Goal: Communication & Community: Share content

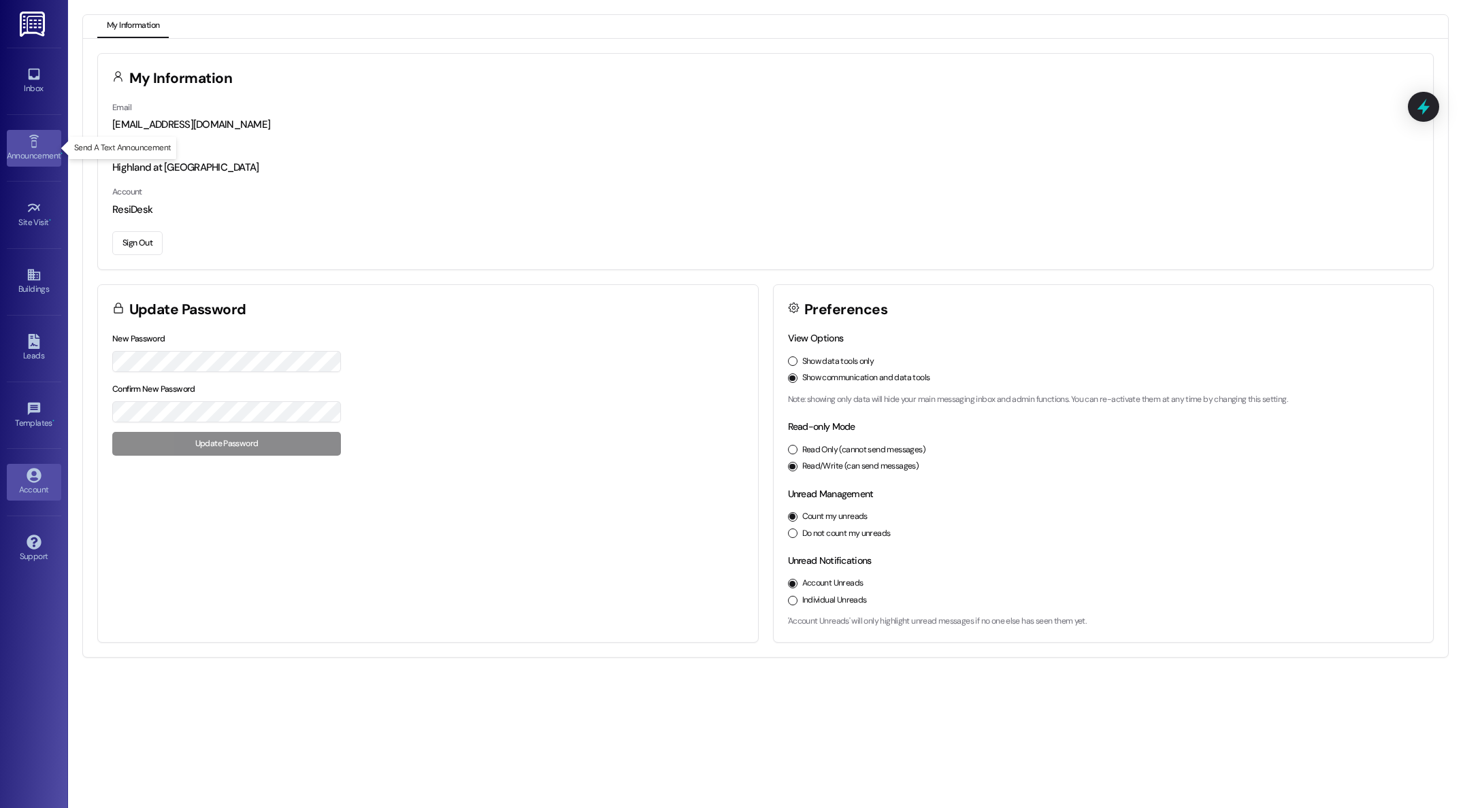
click at [25, 148] on link "Announcement •" at bounding box center [34, 148] width 54 height 37
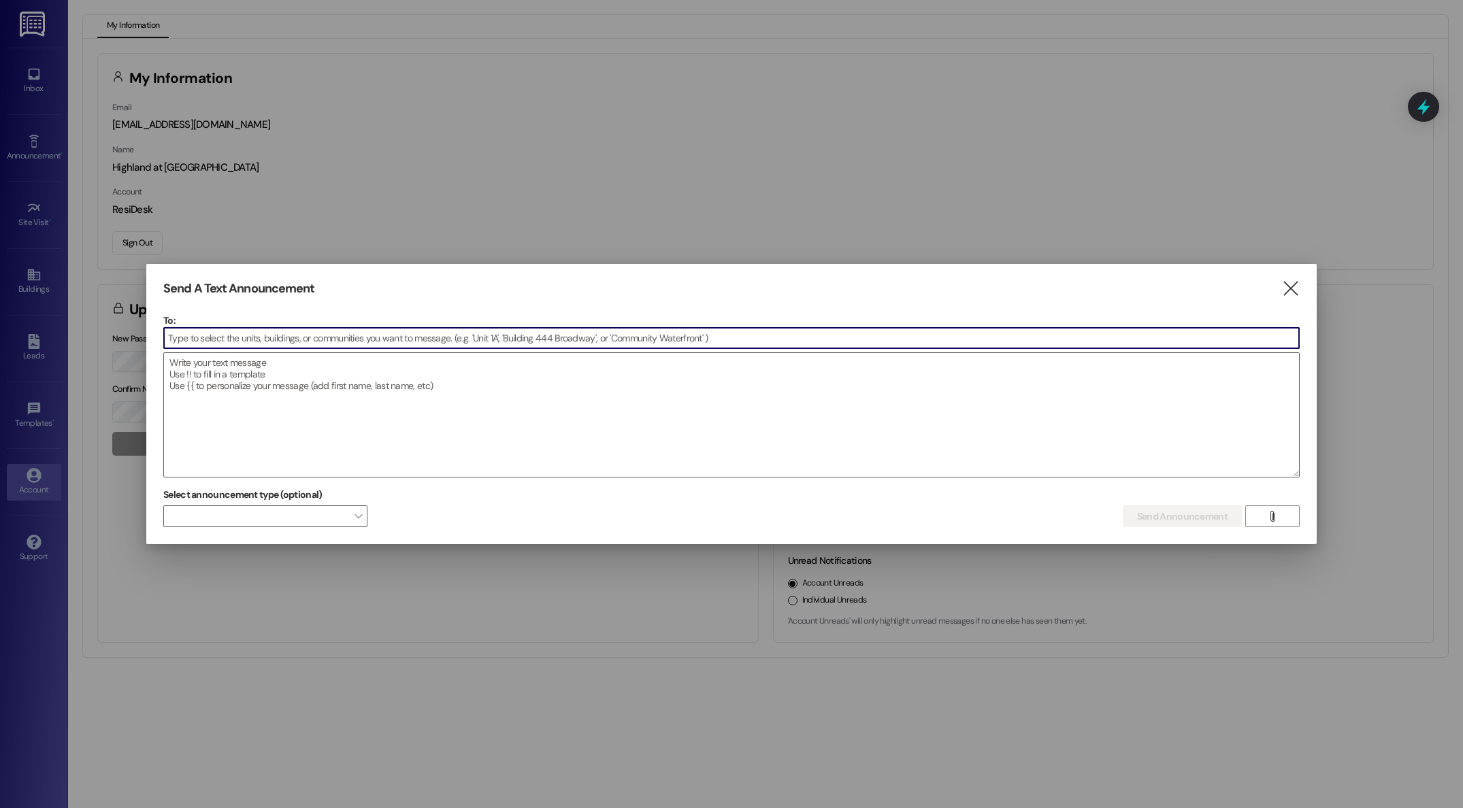
click at [324, 332] on input at bounding box center [731, 338] width 1135 height 20
type input "B"
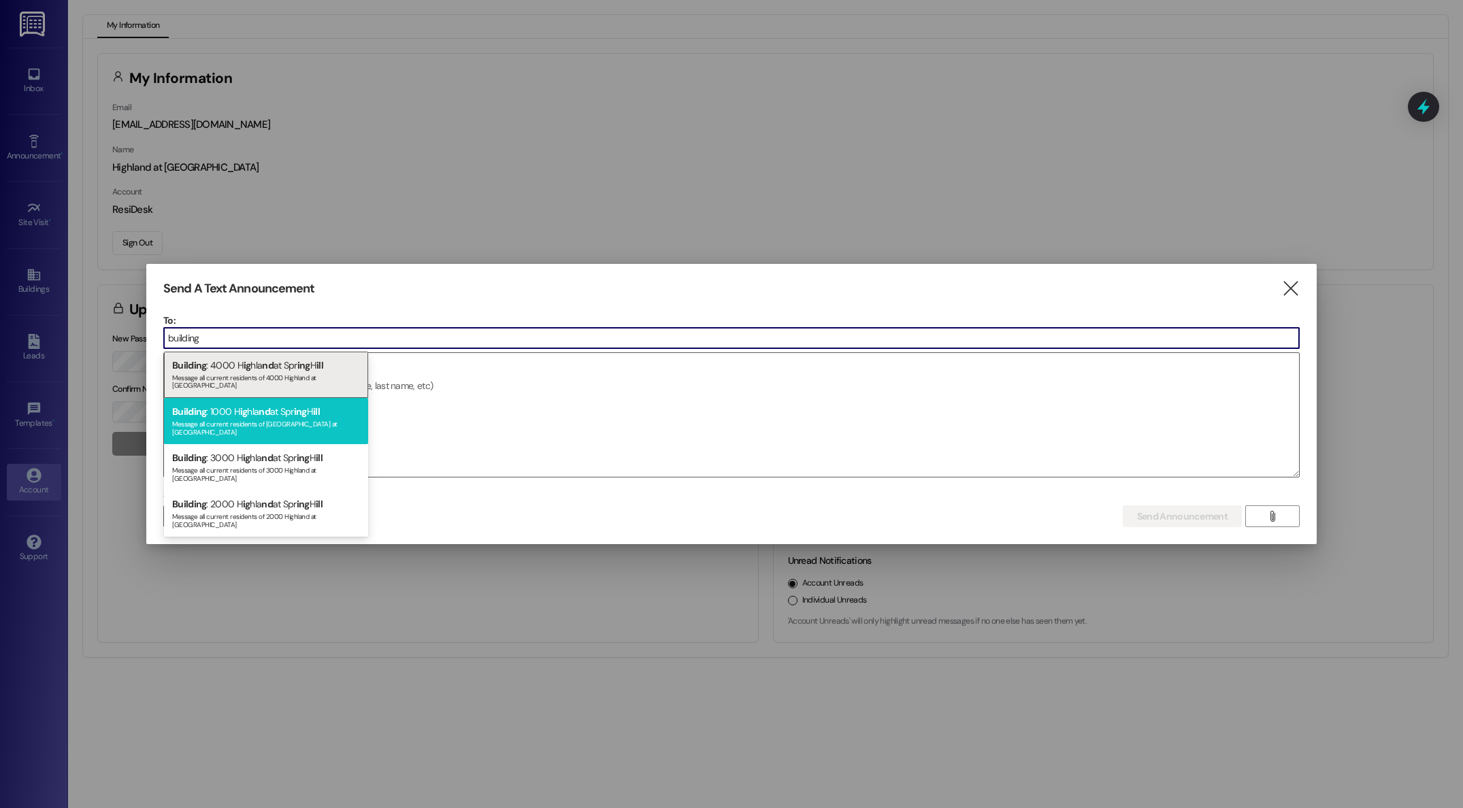
type input "building"
click at [218, 409] on div "Building : 1000 H ig hla nd at Spr ing H ill Message all current residents of 1…" at bounding box center [266, 421] width 204 height 46
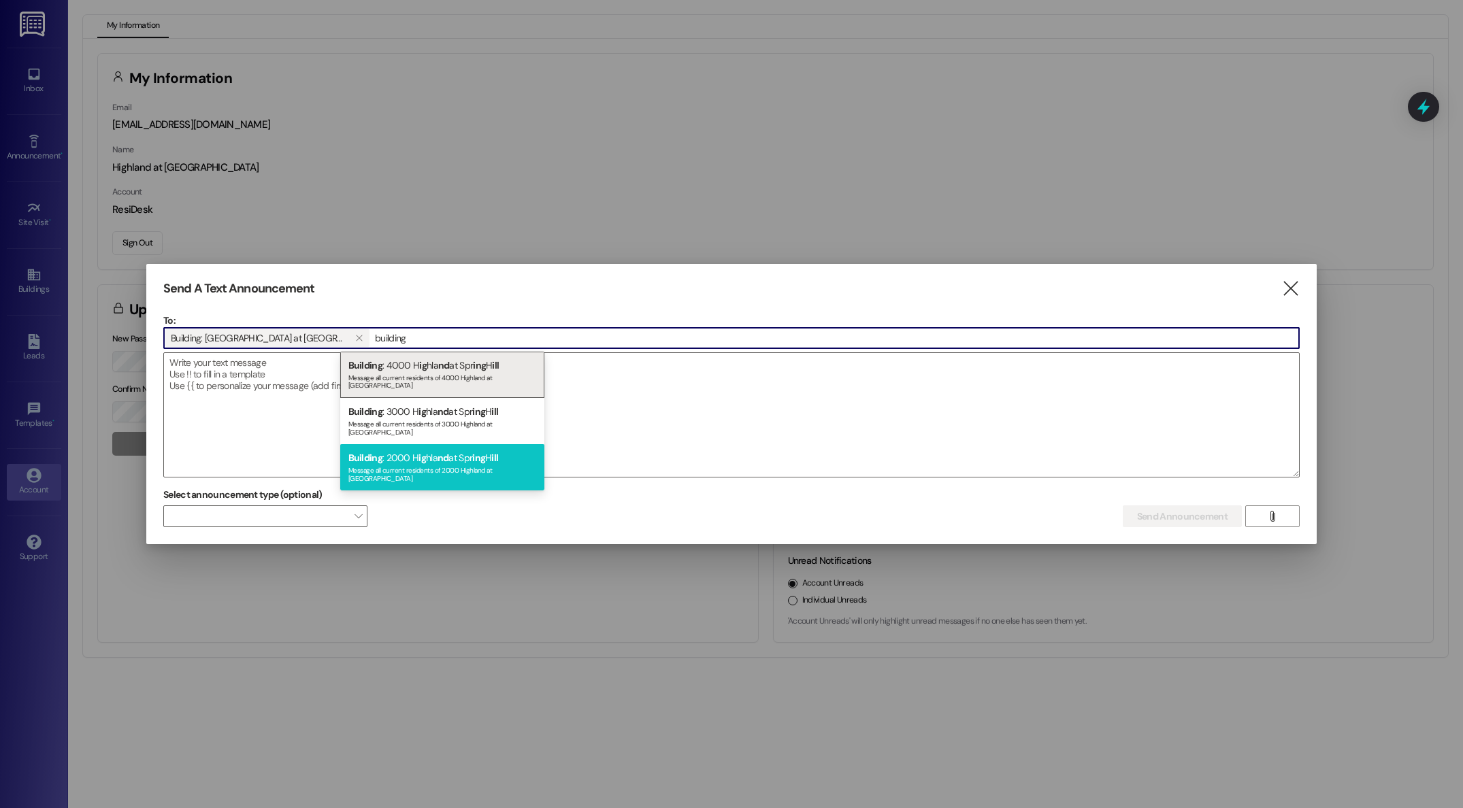
type input "building"
click at [407, 463] on div "Message all current residents of 2000 Highland at Spring Hill" at bounding box center [442, 472] width 188 height 19
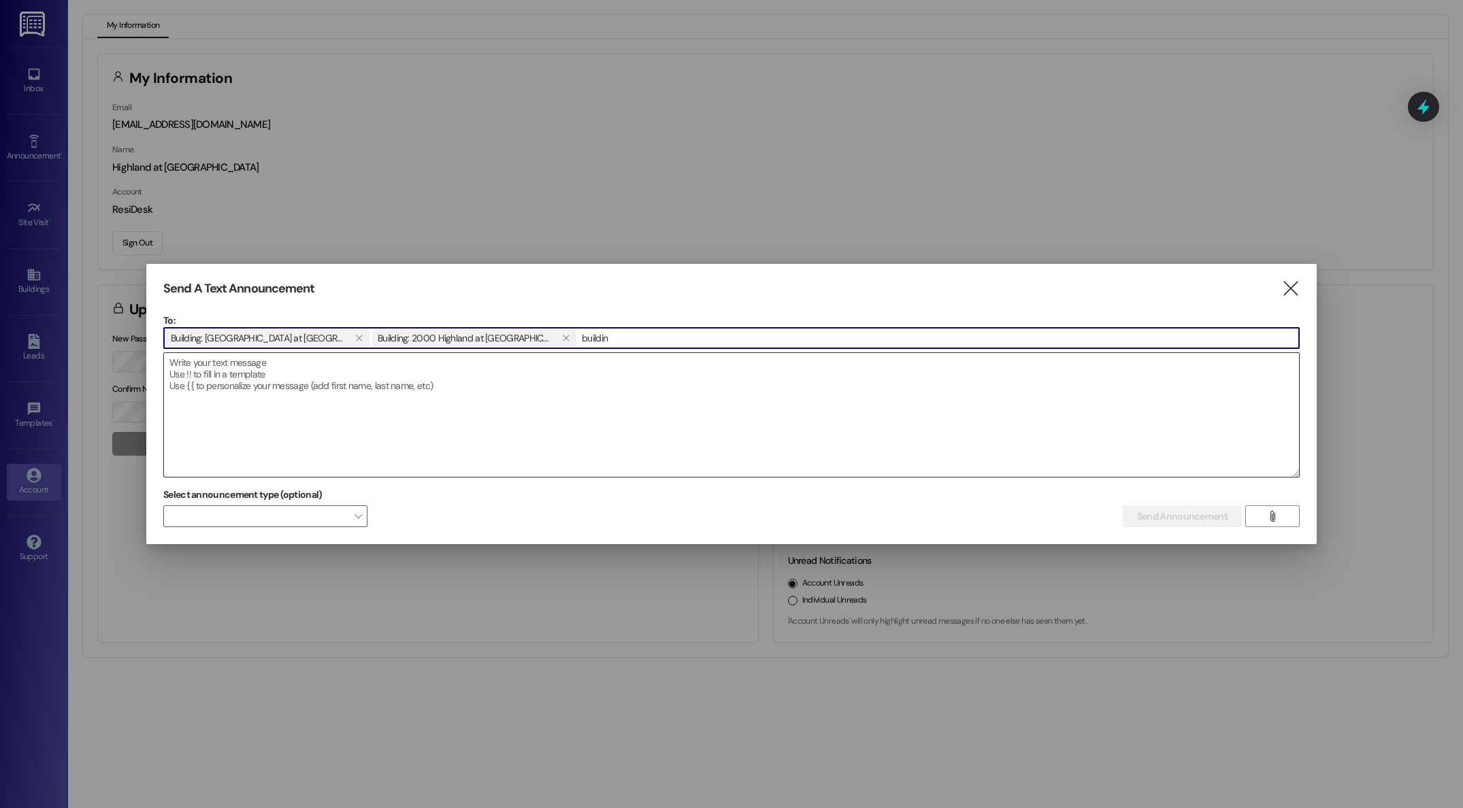
type input "building"
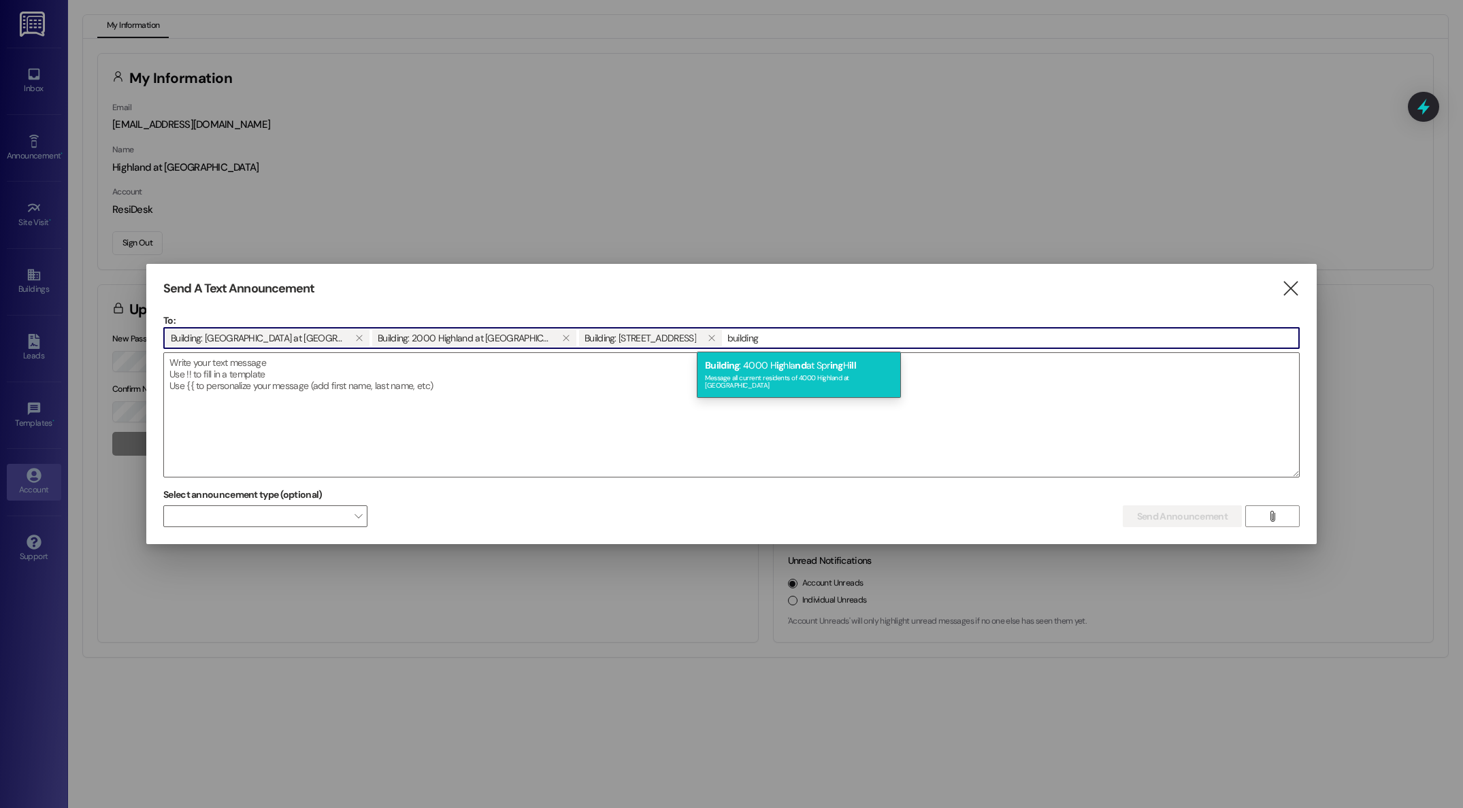
type input "building"
click at [782, 376] on div "Message all current residents of 4000 Highland at Spring Hill" at bounding box center [799, 380] width 188 height 19
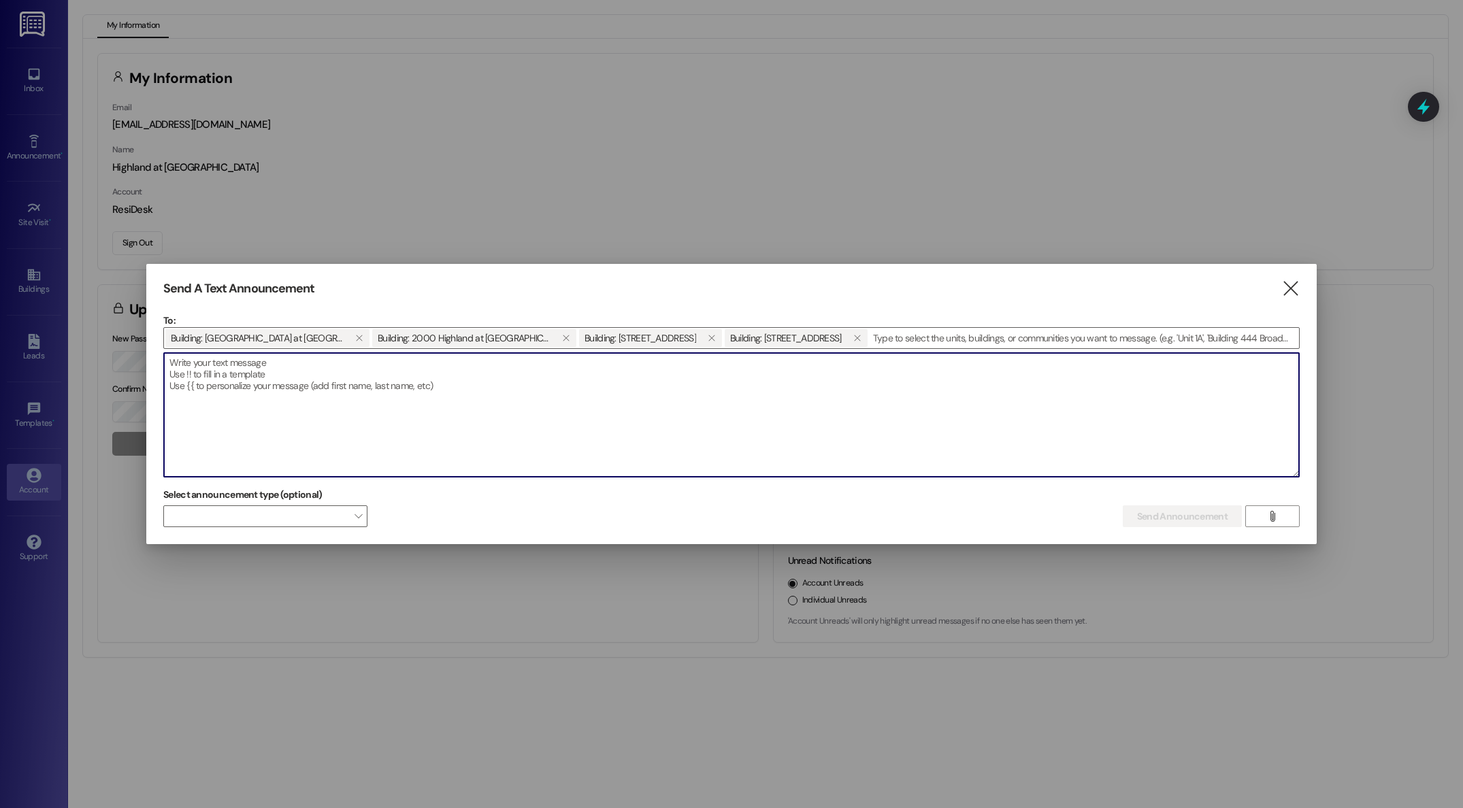
click at [324, 372] on textarea at bounding box center [731, 415] width 1135 height 124
paste textarea "Good afternoon! Our office will be closed on Monday, September 2nd, in observan…"
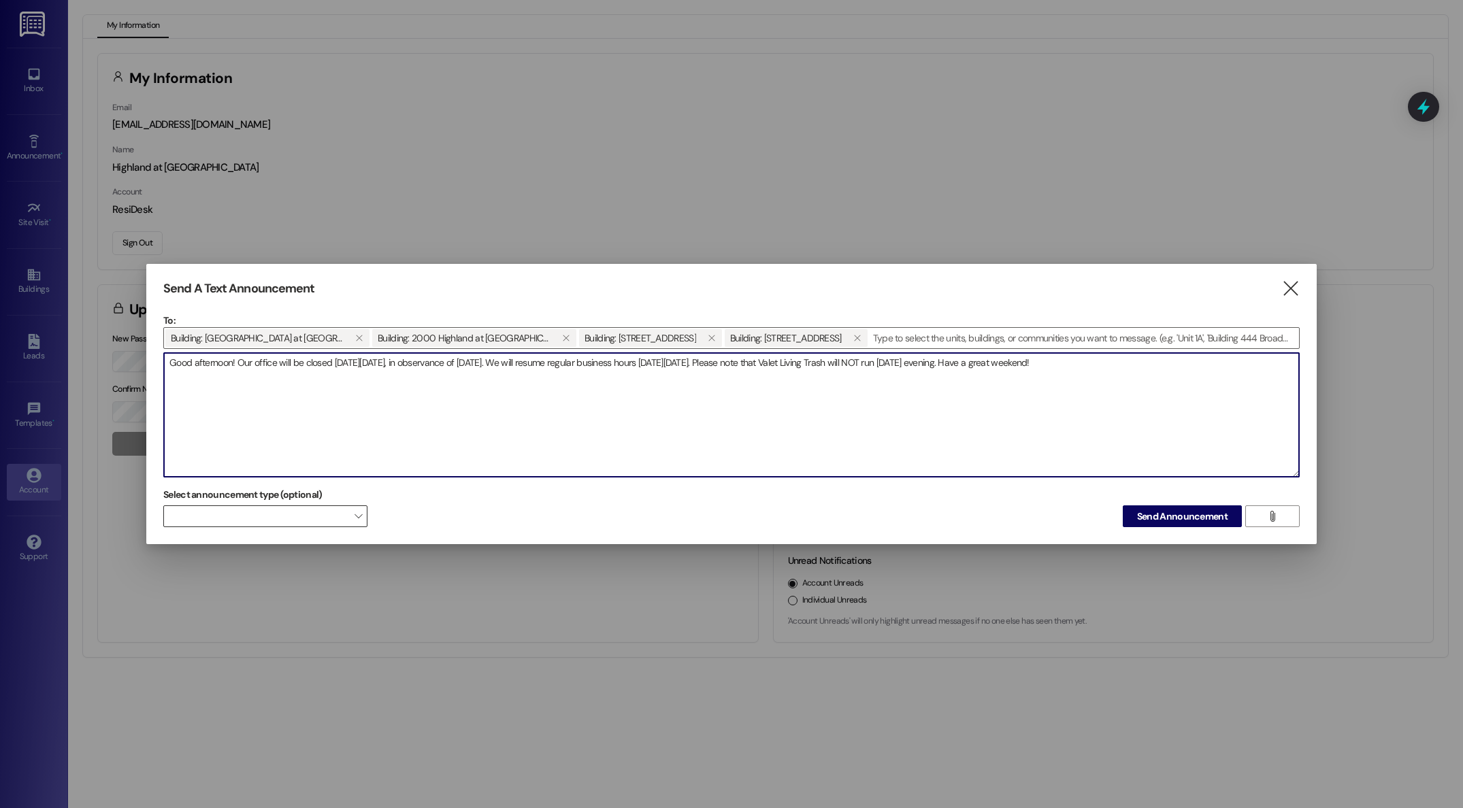
type textarea "Good afternoon! Our office will be closed on Monday, September 2nd, in observan…"
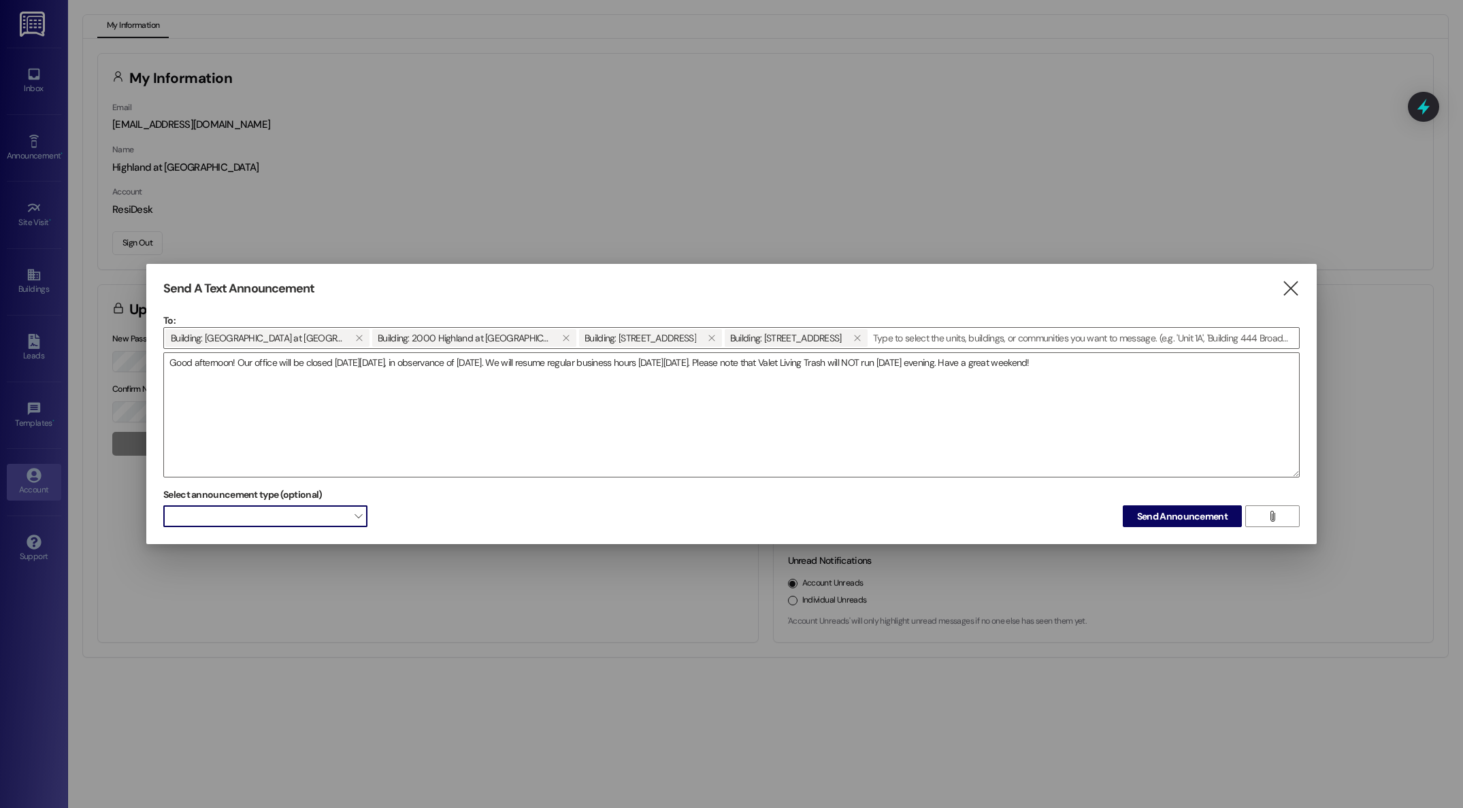
click at [356, 514] on span "" at bounding box center [357, 516] width 7 height 22
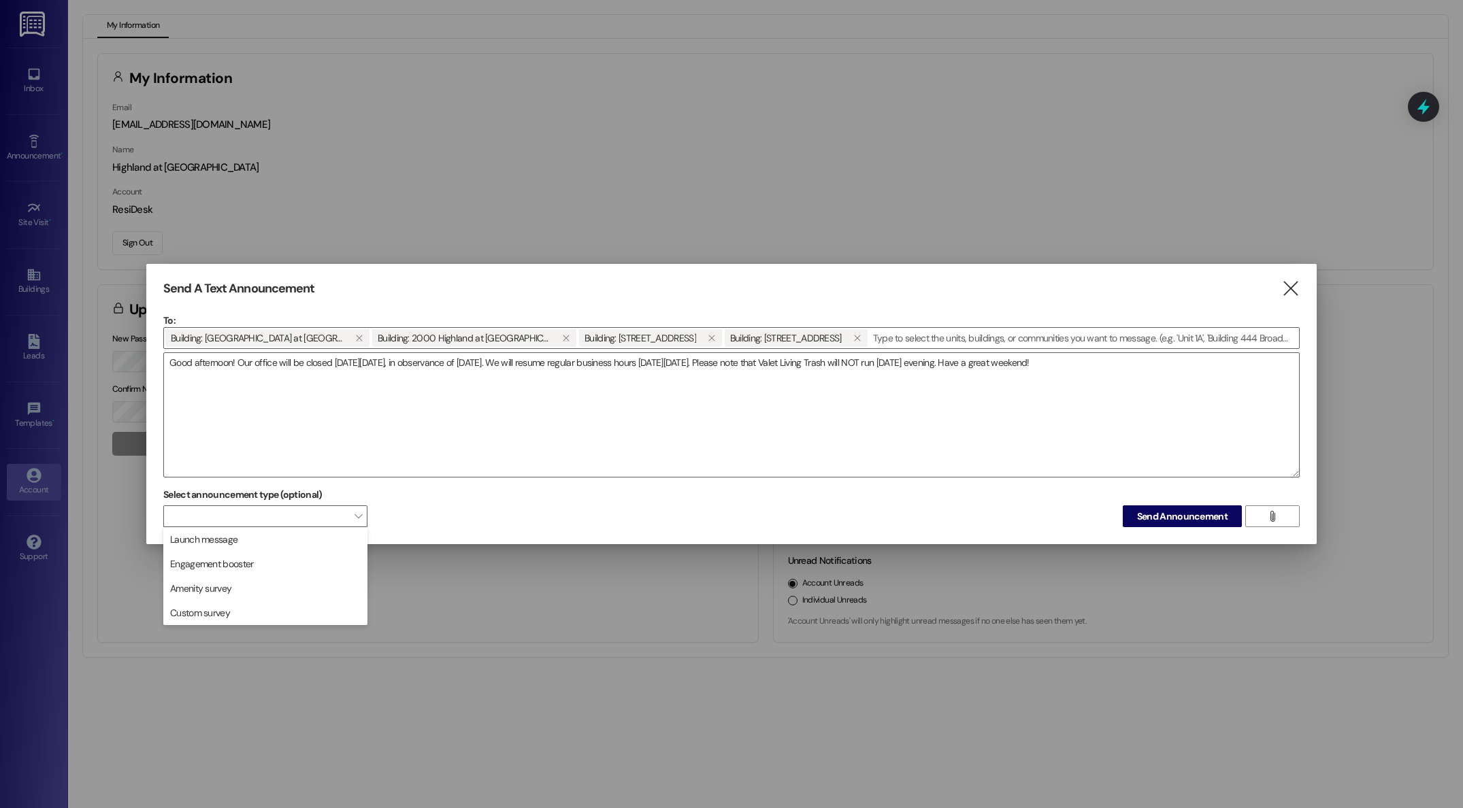
click at [454, 491] on div "Select announcement type (optional)  Send Announcement " at bounding box center [731, 505] width 1136 height 43
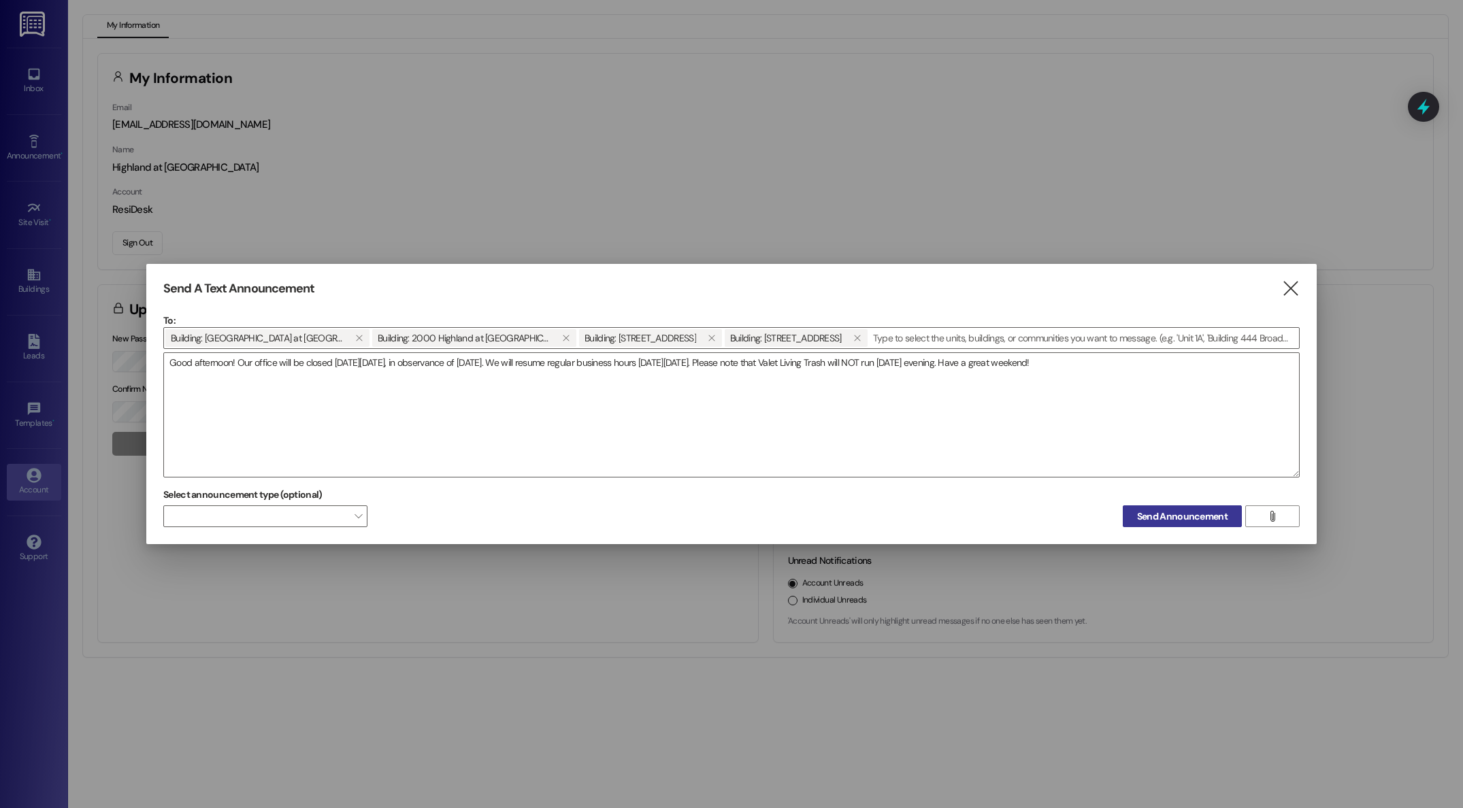
click at [1199, 521] on span "Send Announcement" at bounding box center [1182, 517] width 90 height 14
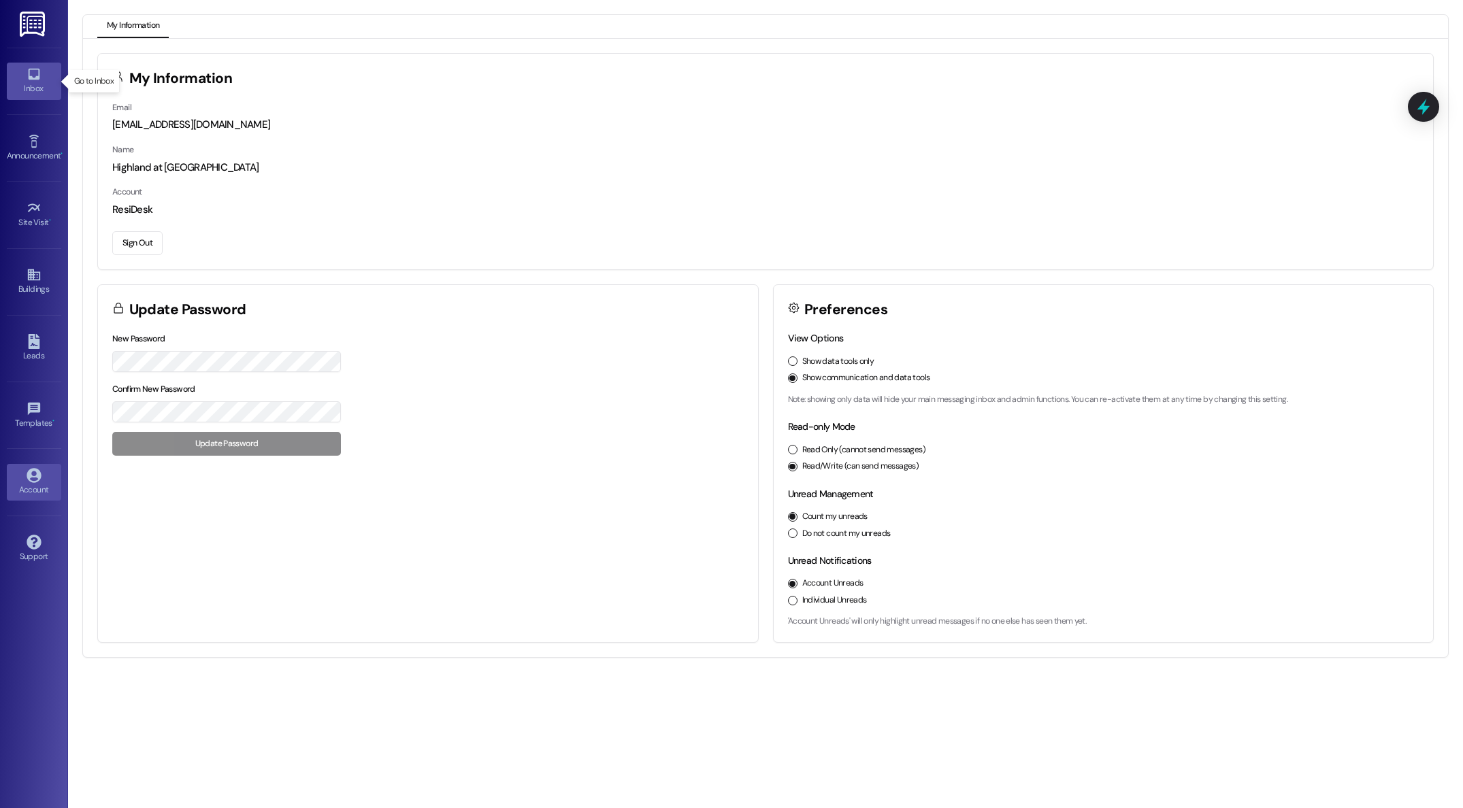
click at [32, 85] on div "Inbox" at bounding box center [34, 89] width 68 height 14
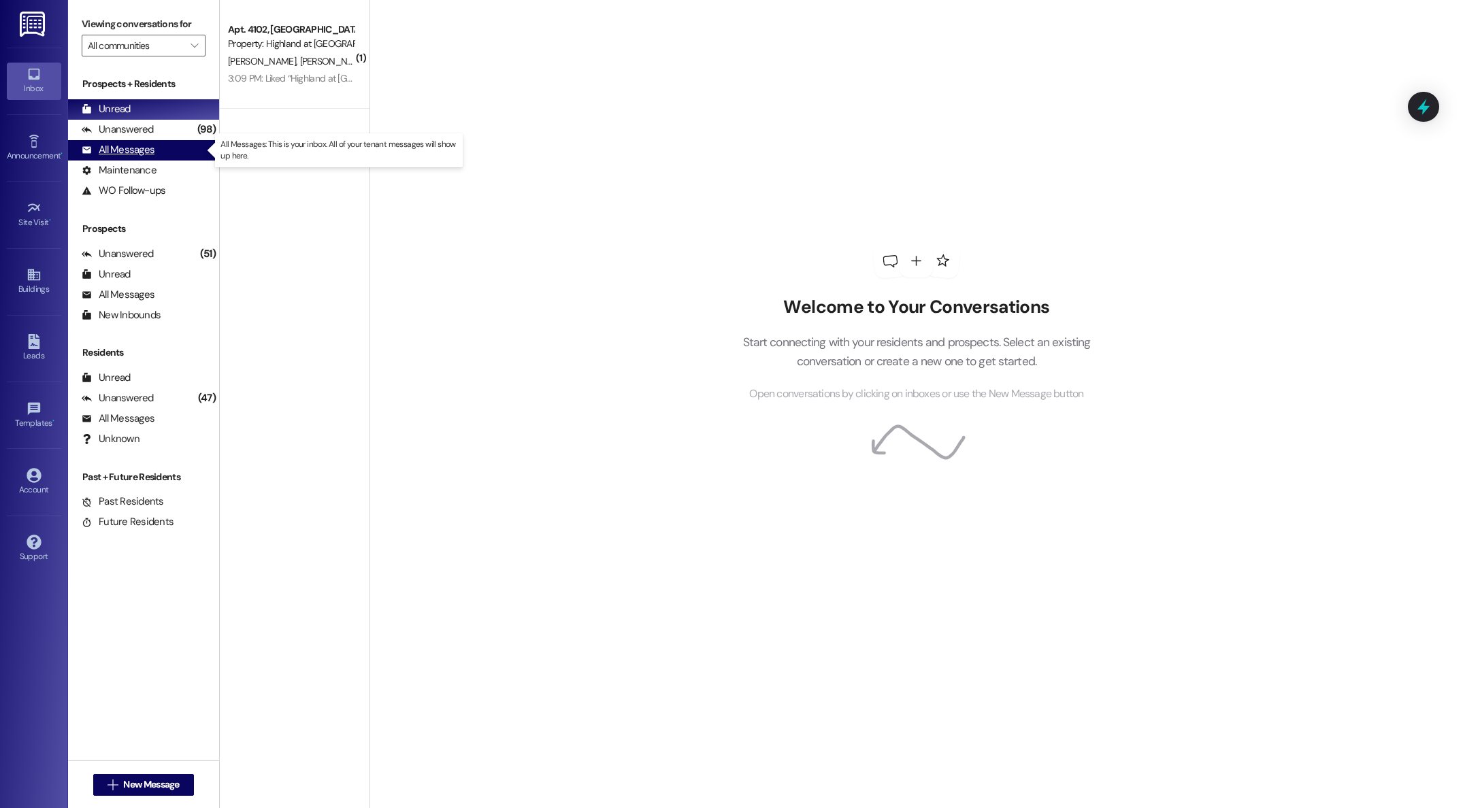
click at [106, 150] on div "All Messages" at bounding box center [118, 150] width 73 height 14
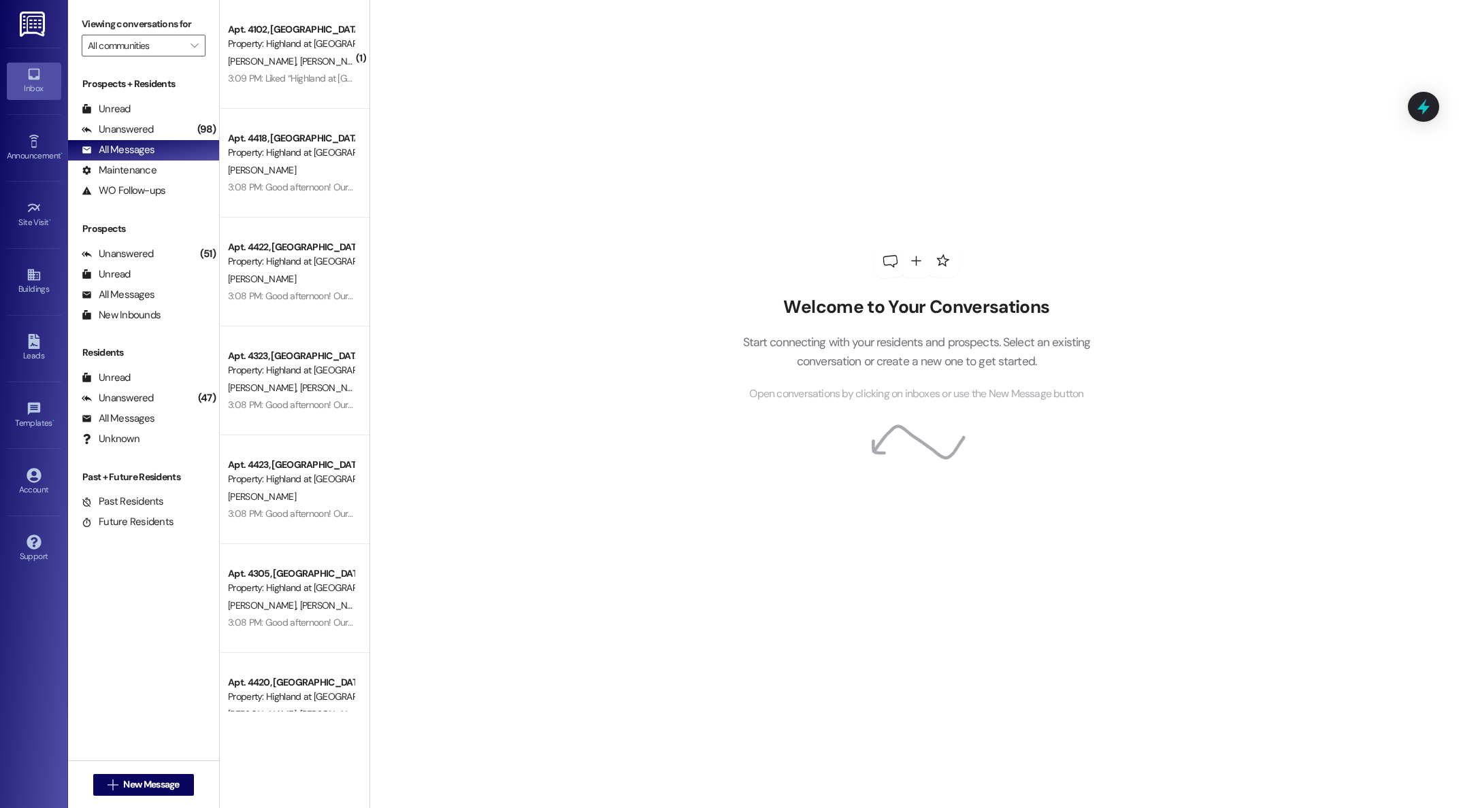
click at [299, 60] on span "D. Lalas" at bounding box center [333, 61] width 68 height 12
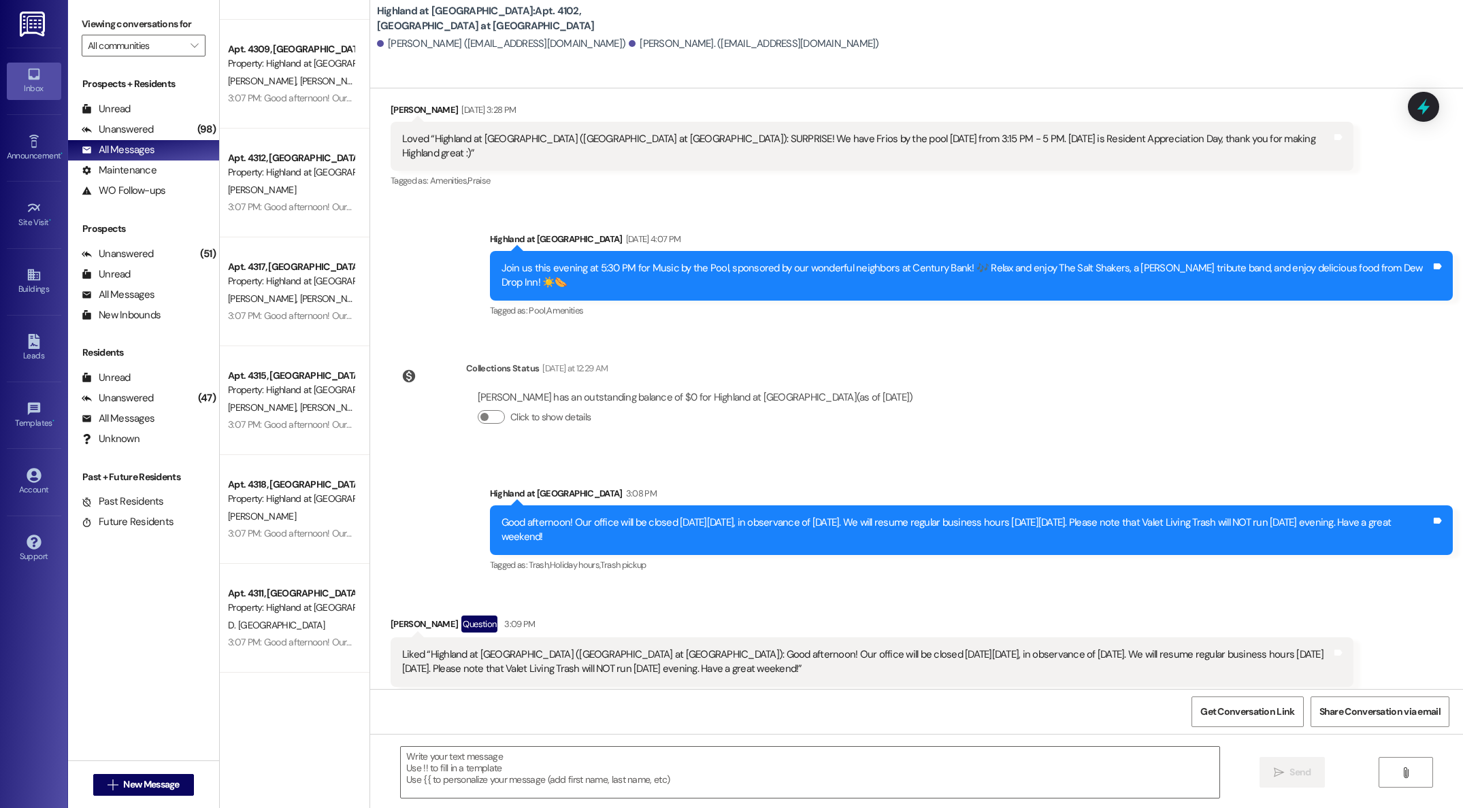
scroll to position [4731, 0]
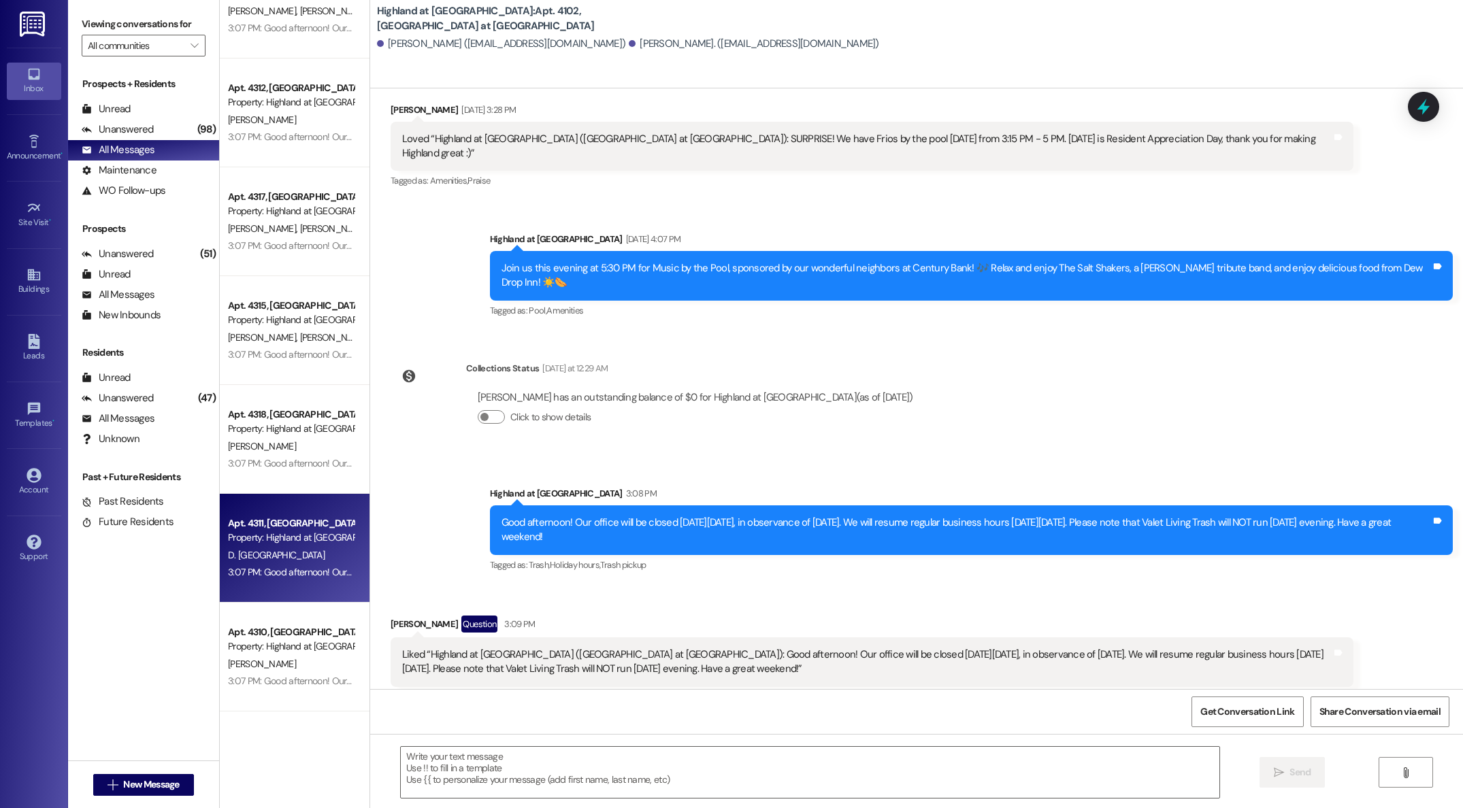
click at [324, 535] on div "Property: Highland at Spring Hill" at bounding box center [291, 538] width 126 height 14
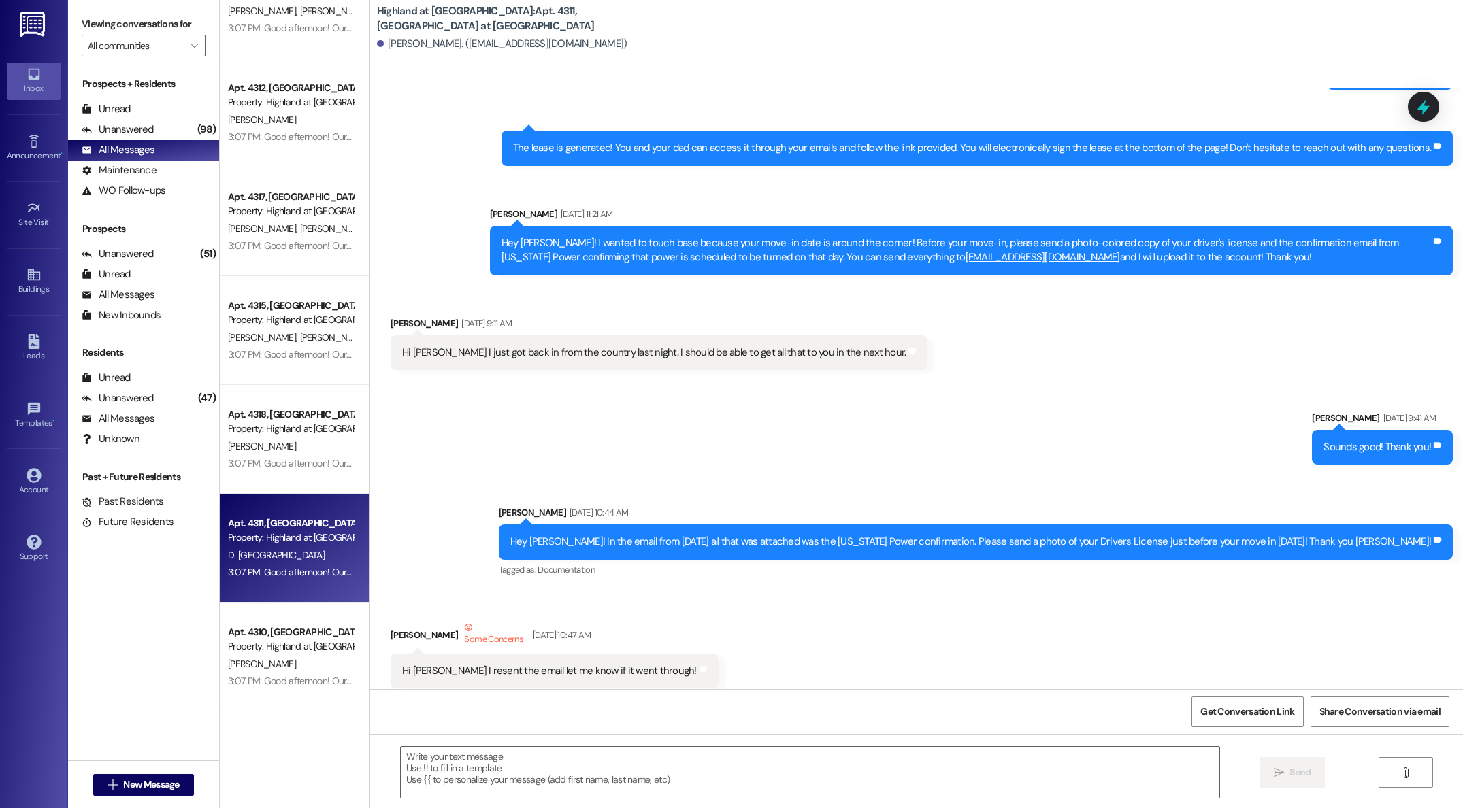
scroll to position [322, 0]
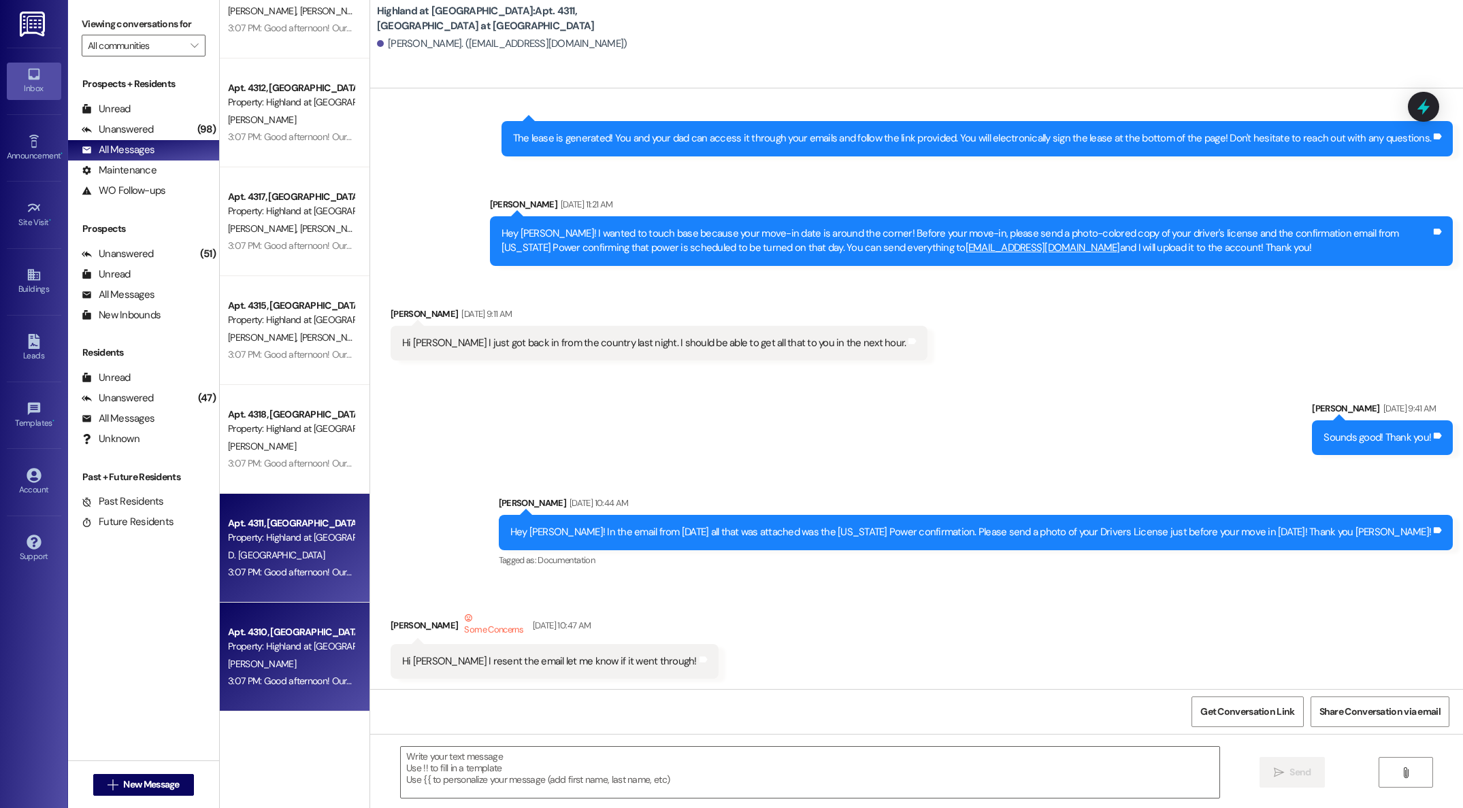
click at [310, 644] on div "Property: Highland at Spring Hill" at bounding box center [291, 646] width 126 height 14
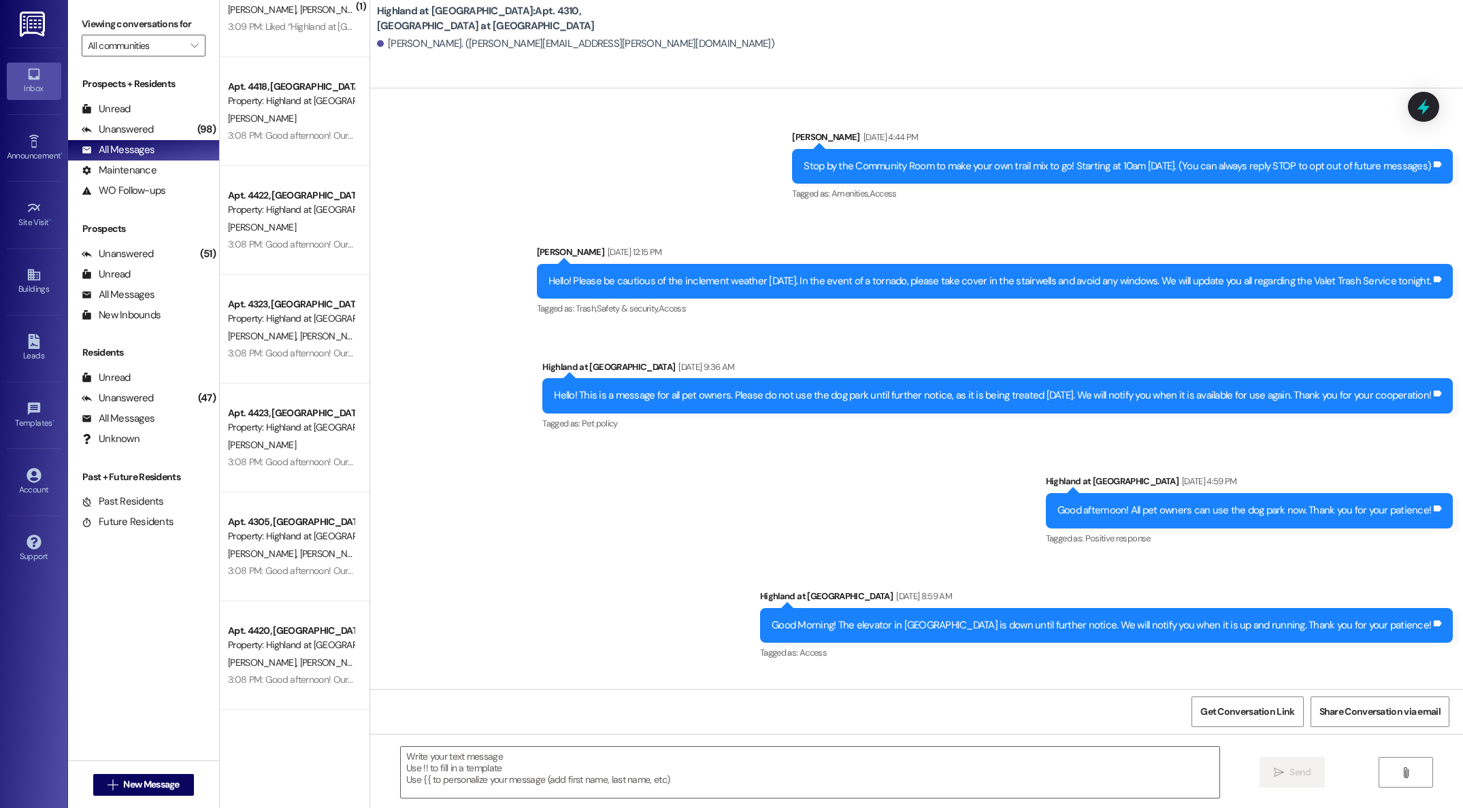
scroll to position [54, 0]
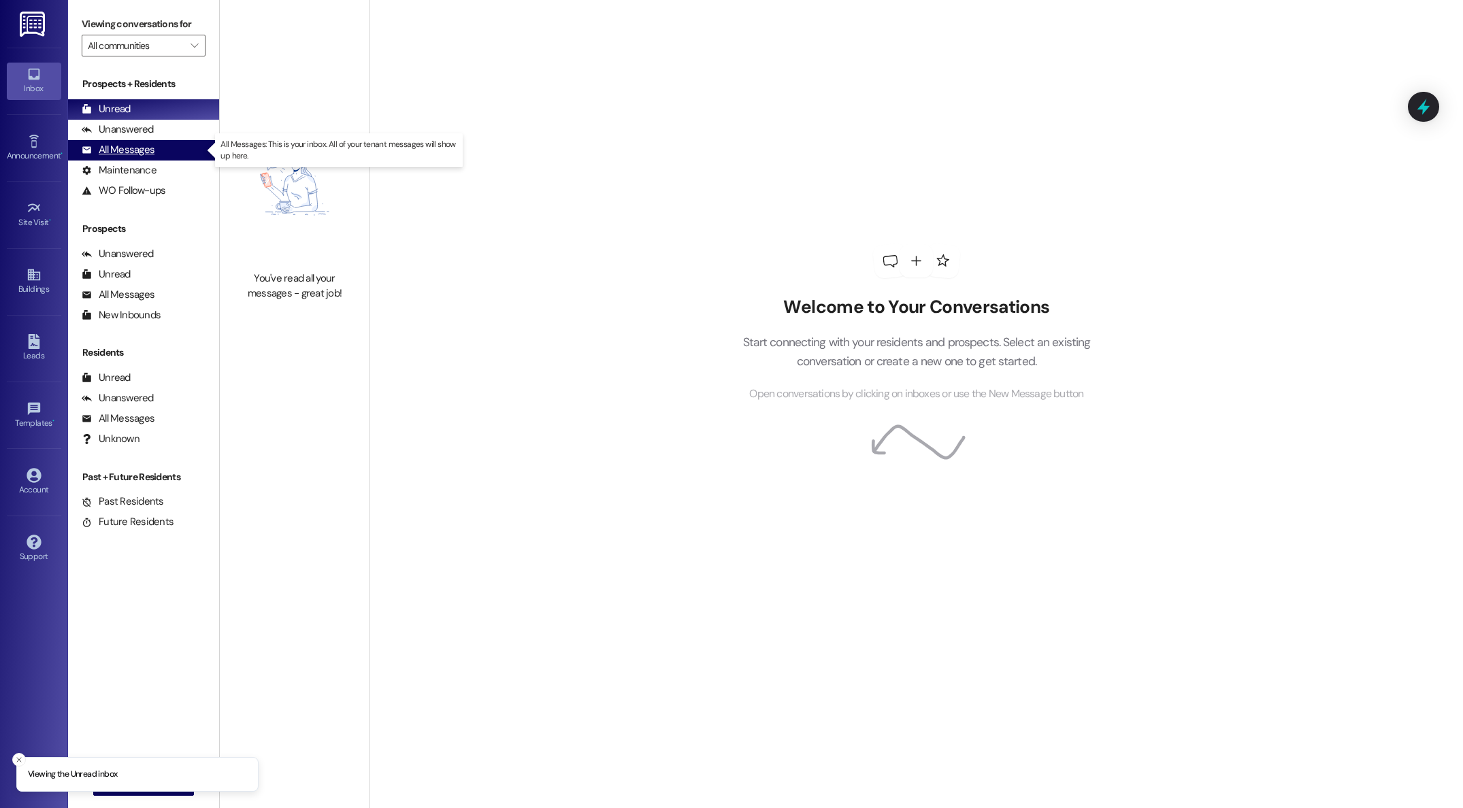
click at [143, 152] on div "All Messages" at bounding box center [118, 150] width 73 height 14
click at [122, 152] on div "All Messages" at bounding box center [118, 150] width 73 height 14
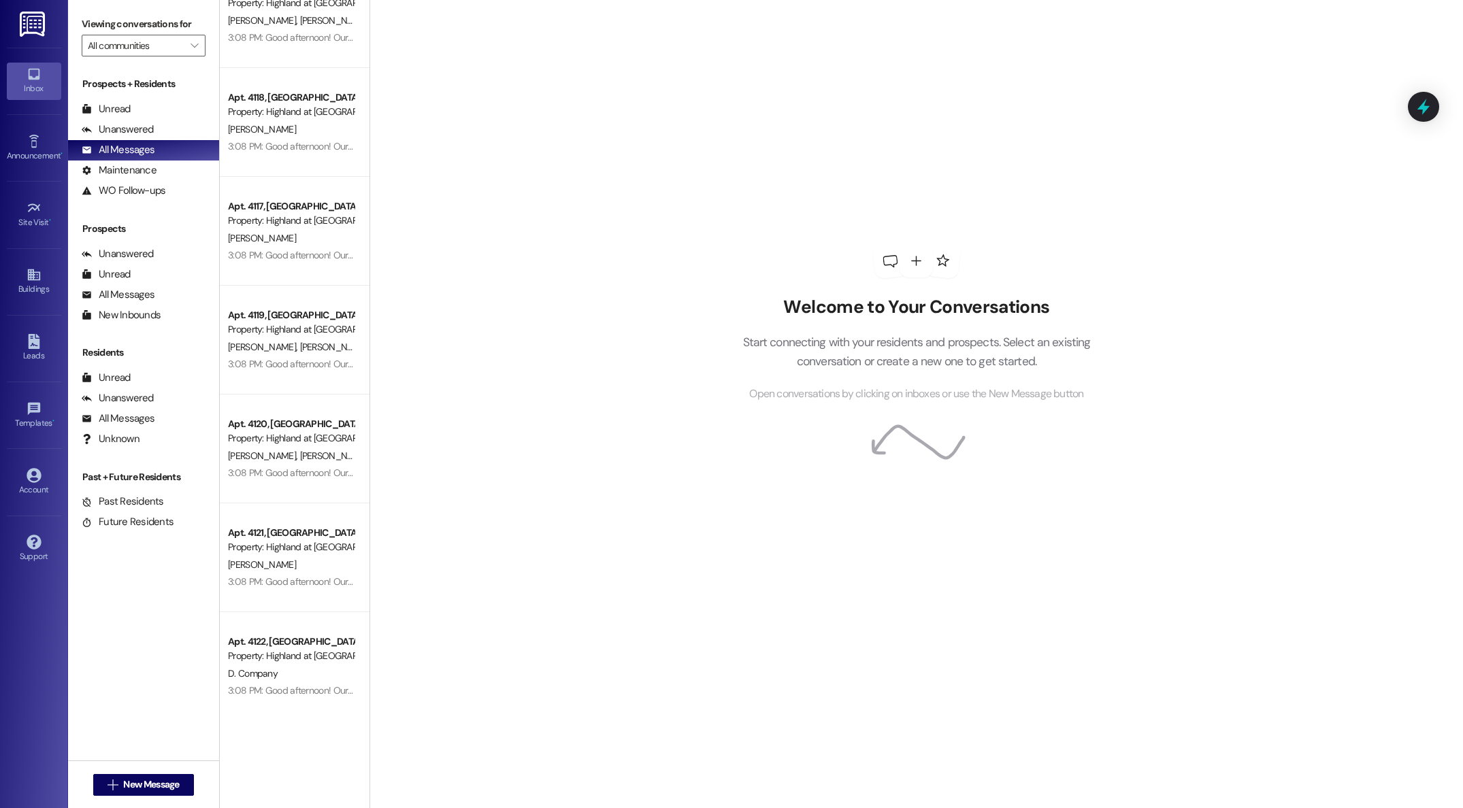
scroll to position [920, 0]
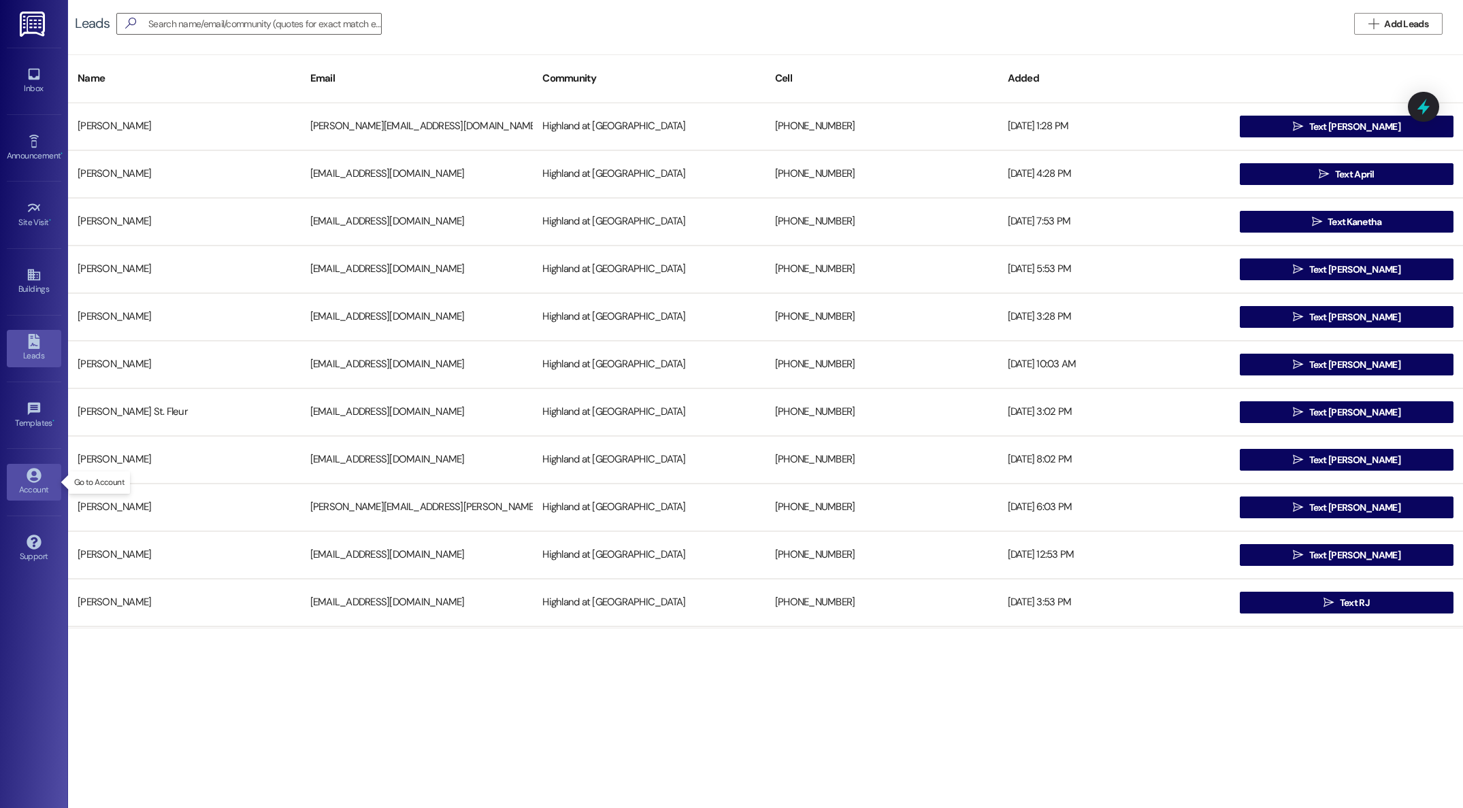
click at [25, 481] on link "Account" at bounding box center [34, 482] width 54 height 37
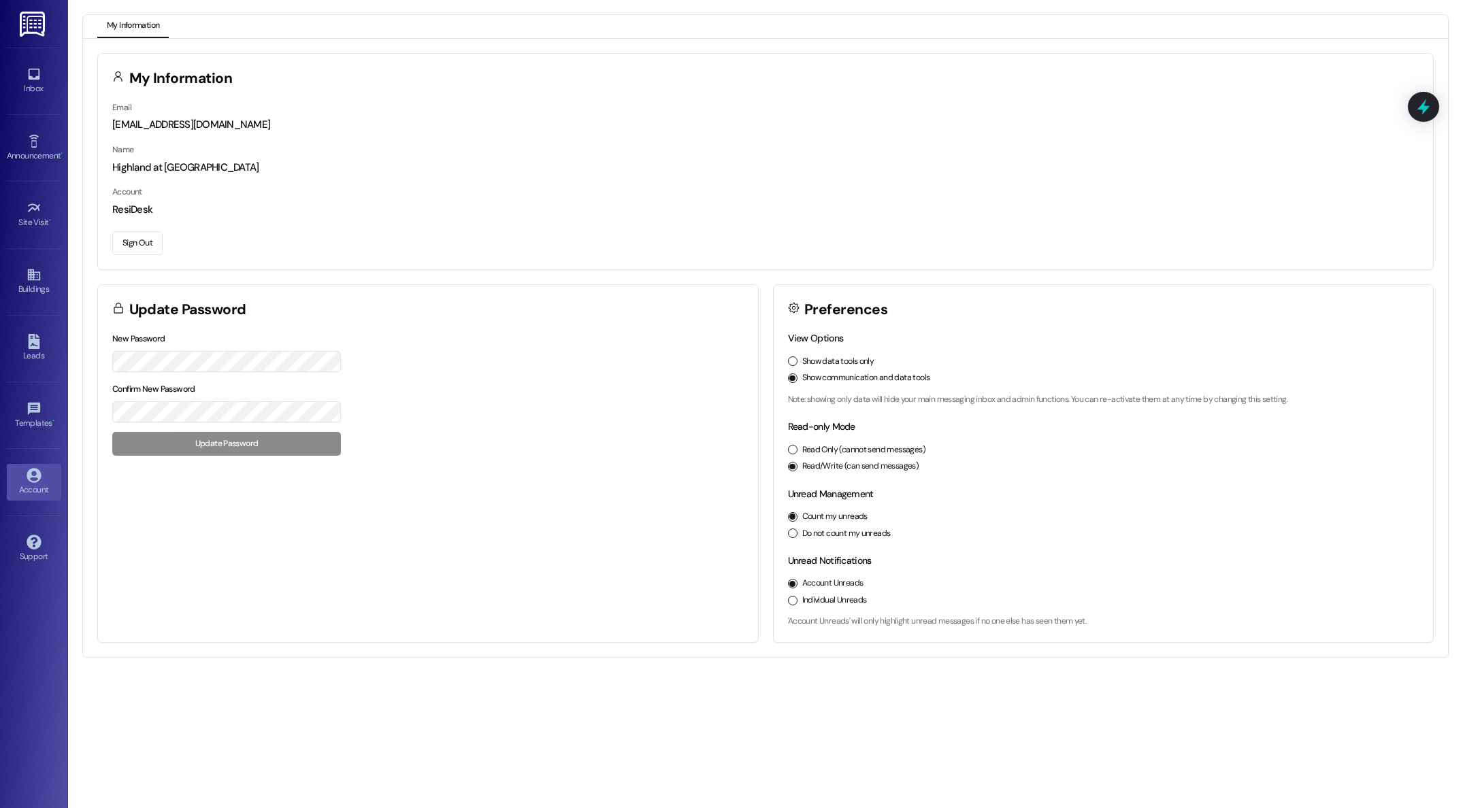
click at [132, 242] on button "Sign Out" at bounding box center [137, 243] width 50 height 24
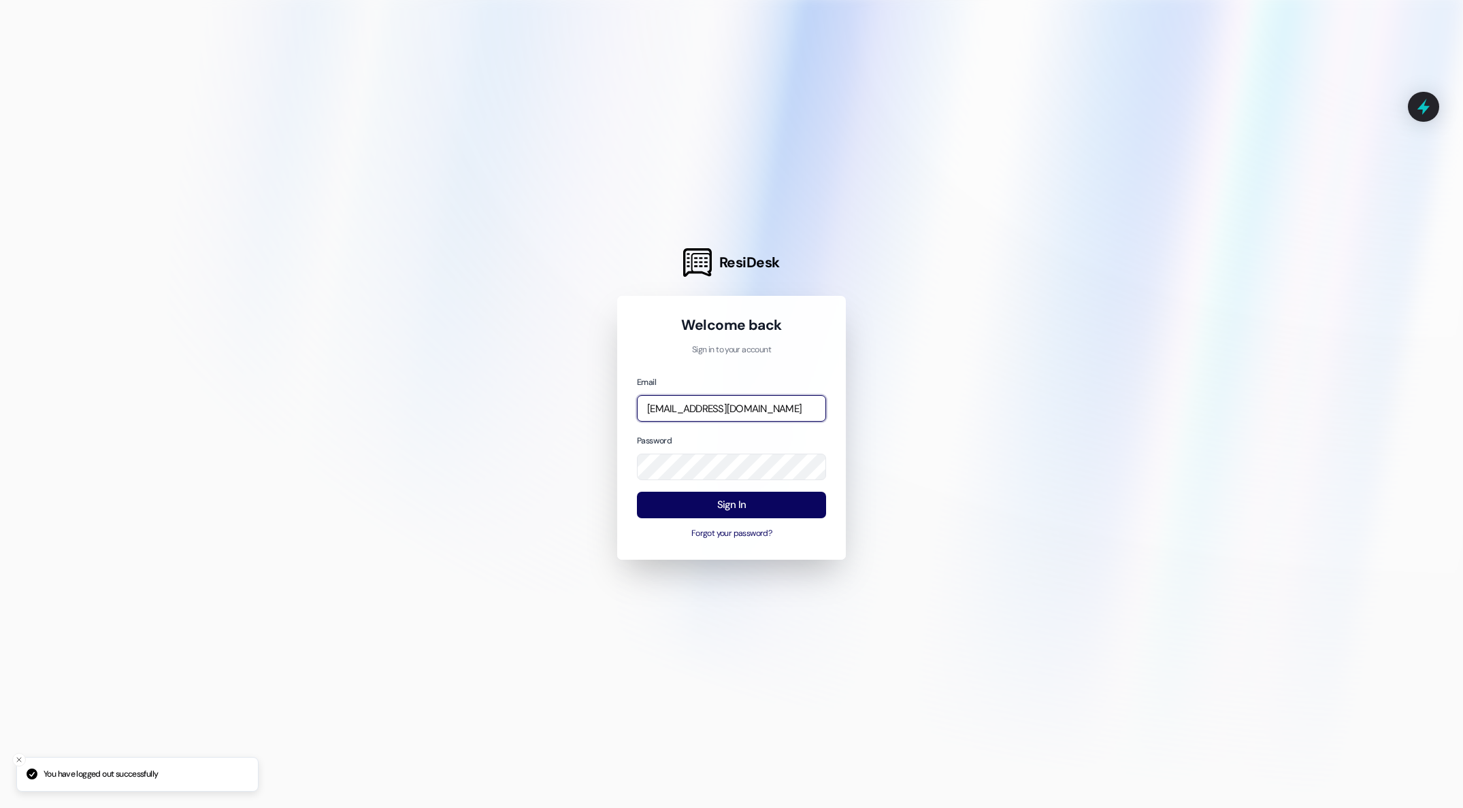
click at [789, 413] on input "[EMAIL_ADDRESS][DOMAIN_NAME]" at bounding box center [731, 408] width 189 height 27
type input "[PERSON_NAME][EMAIL_ADDRESS][PERSON_NAME][DOMAIN_NAME]"
click at [707, 519] on div "Sign In Forgot your password?" at bounding box center [731, 516] width 189 height 48
click at [705, 514] on button "Sign In" at bounding box center [731, 505] width 189 height 27
